Goal: Find specific page/section

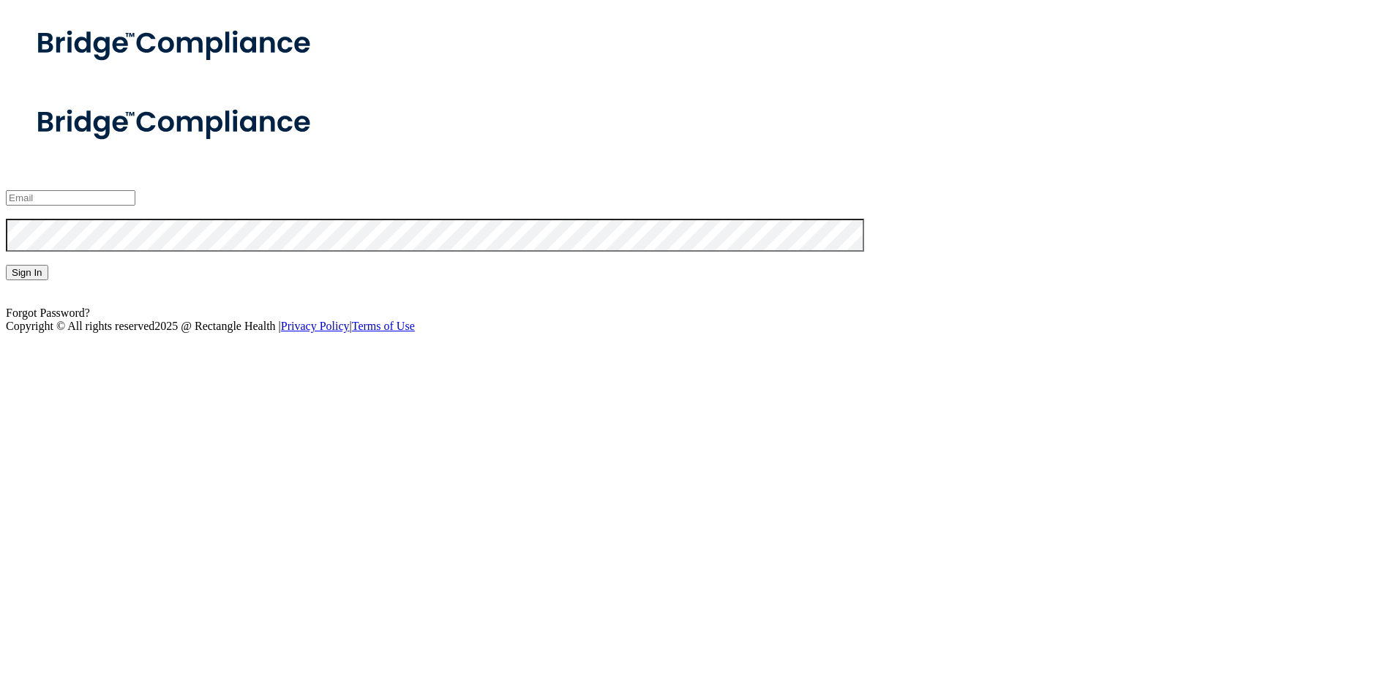
type input "mjtennery@nktelco.net"
click at [48, 280] on button "Sign In" at bounding box center [27, 272] width 42 height 15
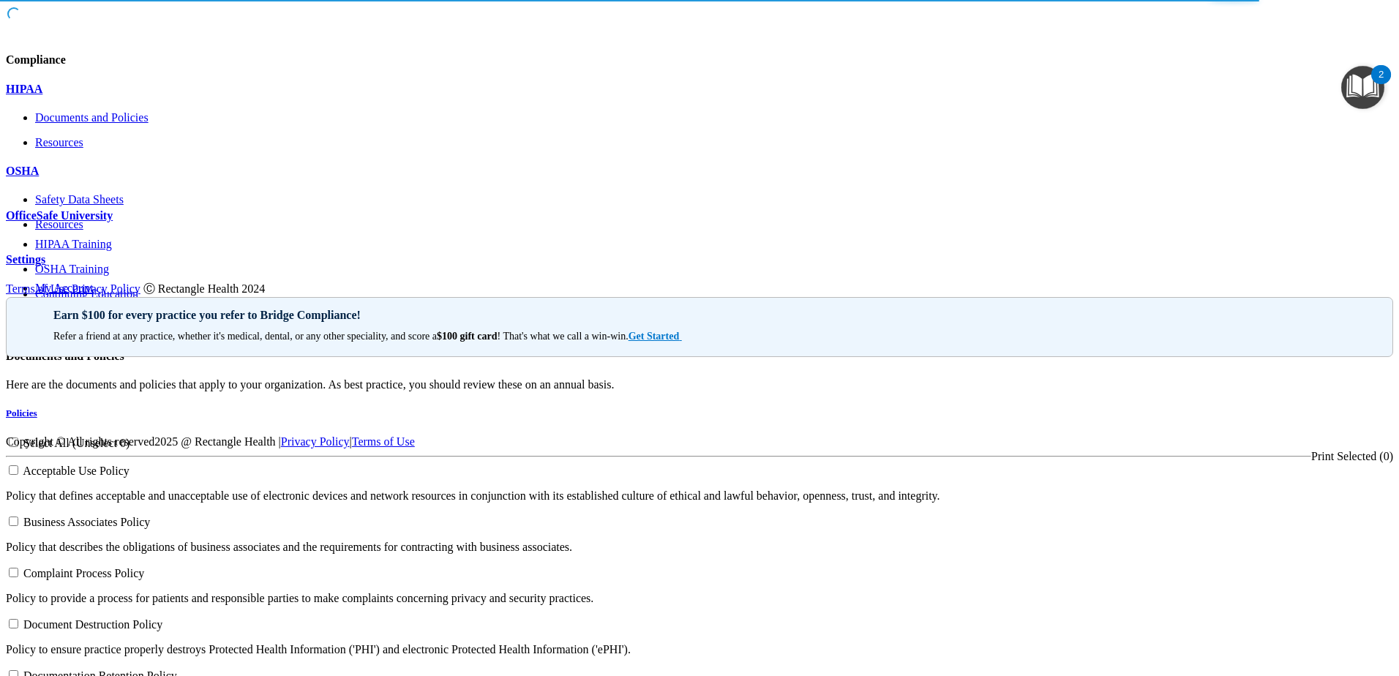
click at [74, 222] on p "OfficeSafe University" at bounding box center [699, 215] width 1387 height 13
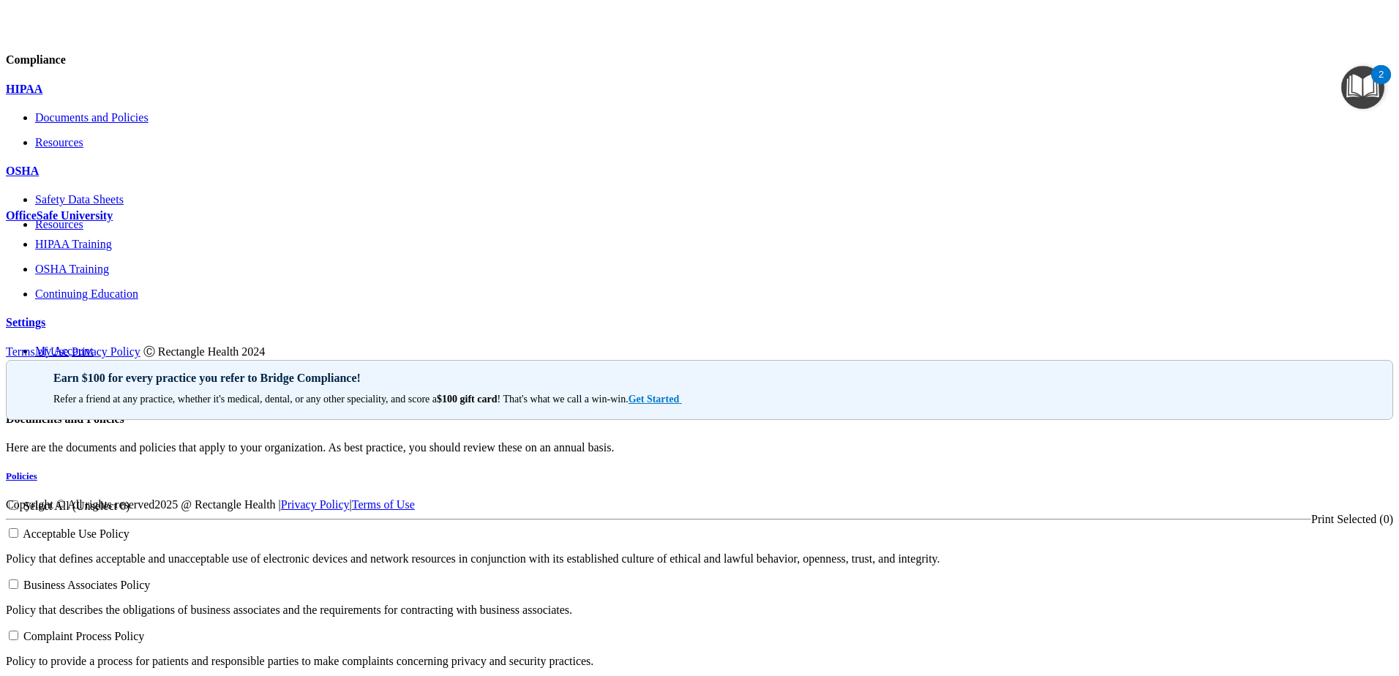
click at [90, 178] on div "OSHA" at bounding box center [699, 171] width 1387 height 13
